Goal: Transaction & Acquisition: Purchase product/service

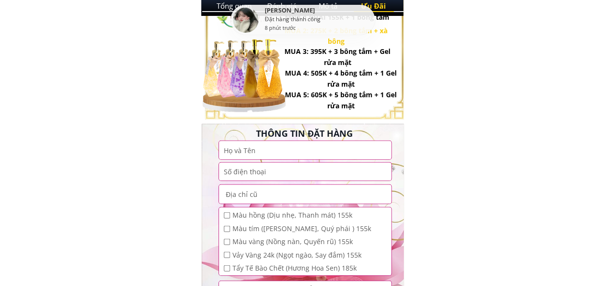
scroll to position [1266, 0]
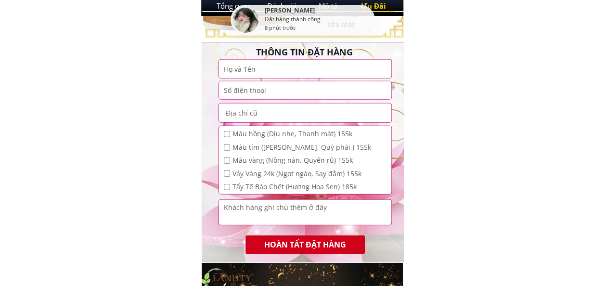
click at [228, 132] on input "checkbox" at bounding box center [227, 134] width 6 height 6
checkbox input "true"
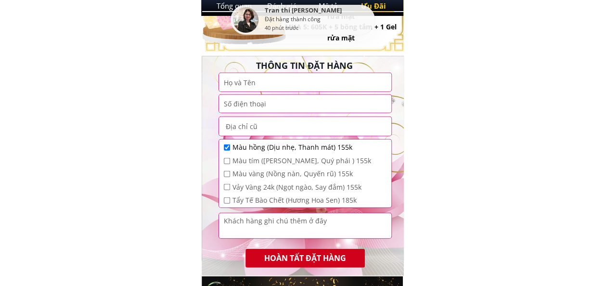
scroll to position [1251, 0]
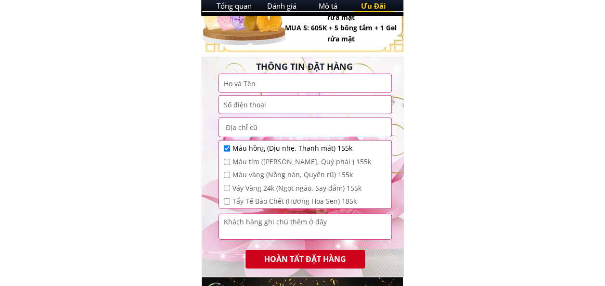
click at [227, 172] on input "checkbox" at bounding box center [227, 175] width 6 height 6
checkbox input "true"
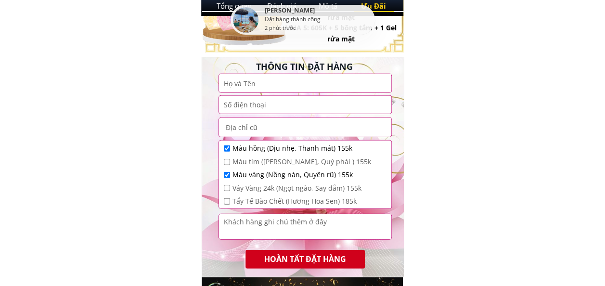
click at [226, 147] on input "checkbox" at bounding box center [227, 148] width 6 height 6
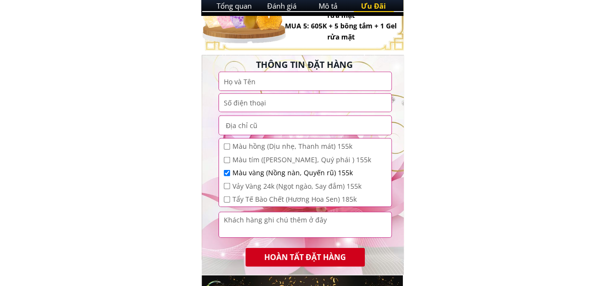
scroll to position [1258, 0]
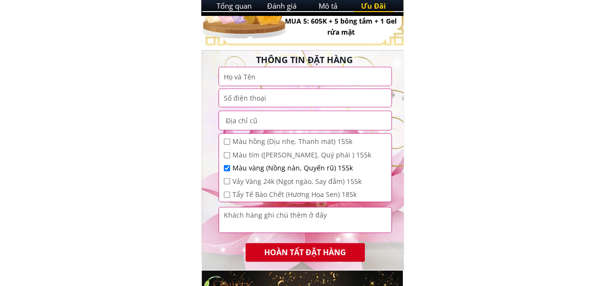
click at [228, 140] on input "checkbox" at bounding box center [227, 142] width 6 height 6
checkbox input "true"
click at [225, 165] on input "checkbox" at bounding box center [227, 168] width 6 height 6
checkbox input "false"
click at [226, 150] on div "Màu tím ([PERSON_NAME], Quý phái ) 155k" at bounding box center [297, 155] width 147 height 11
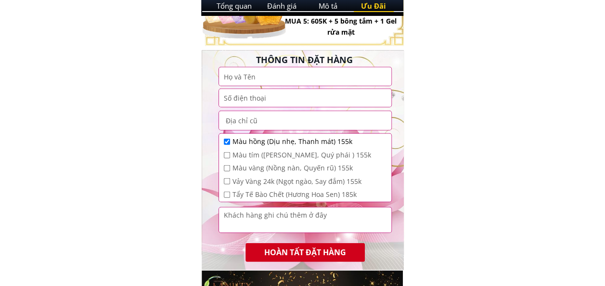
click at [231, 139] on div "Màu hồng (Dịu nhẹ, Thanh mát) 155k" at bounding box center [297, 141] width 147 height 11
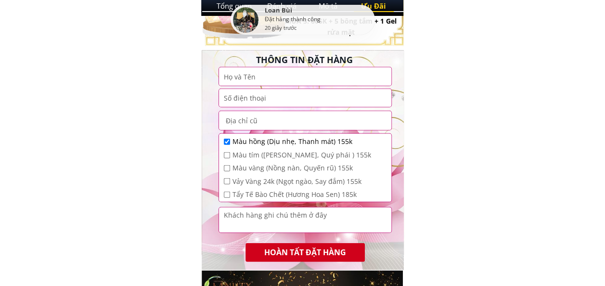
click at [226, 140] on input "checkbox" at bounding box center [227, 142] width 6 height 6
checkbox input "false"
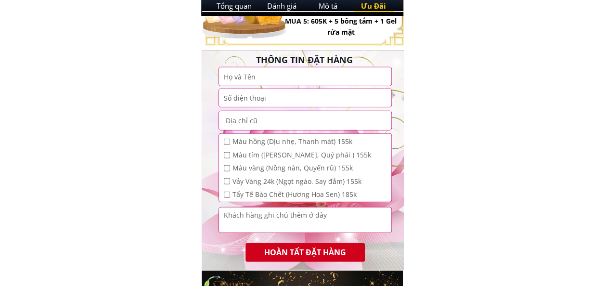
click at [228, 183] on input "checkbox" at bounding box center [227, 181] width 6 height 6
checkbox input "true"
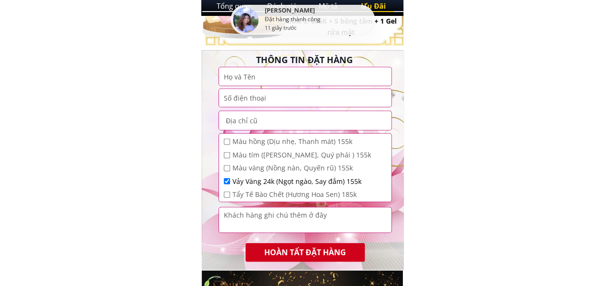
click at [228, 169] on input "checkbox" at bounding box center [227, 168] width 6 height 6
checkbox input "true"
click at [228, 181] on input "checkbox" at bounding box center [227, 181] width 6 height 6
checkbox input "false"
